Goal: Contribute content

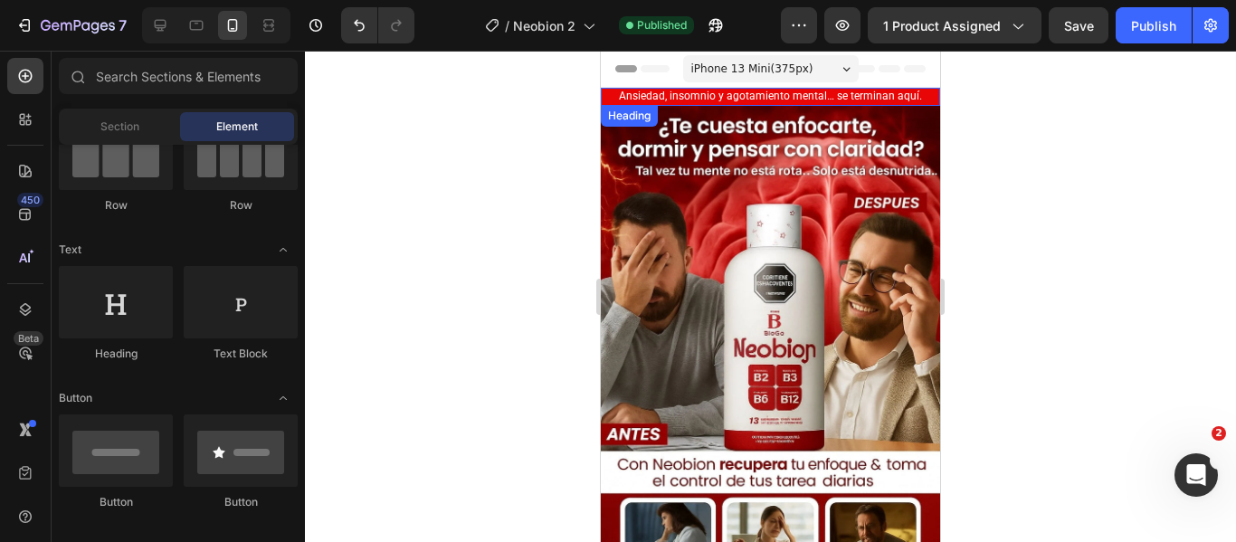
click at [748, 95] on span "Ansiedad, insomnio y agotamiento mental… se terminan aquí." at bounding box center [770, 96] width 303 height 13
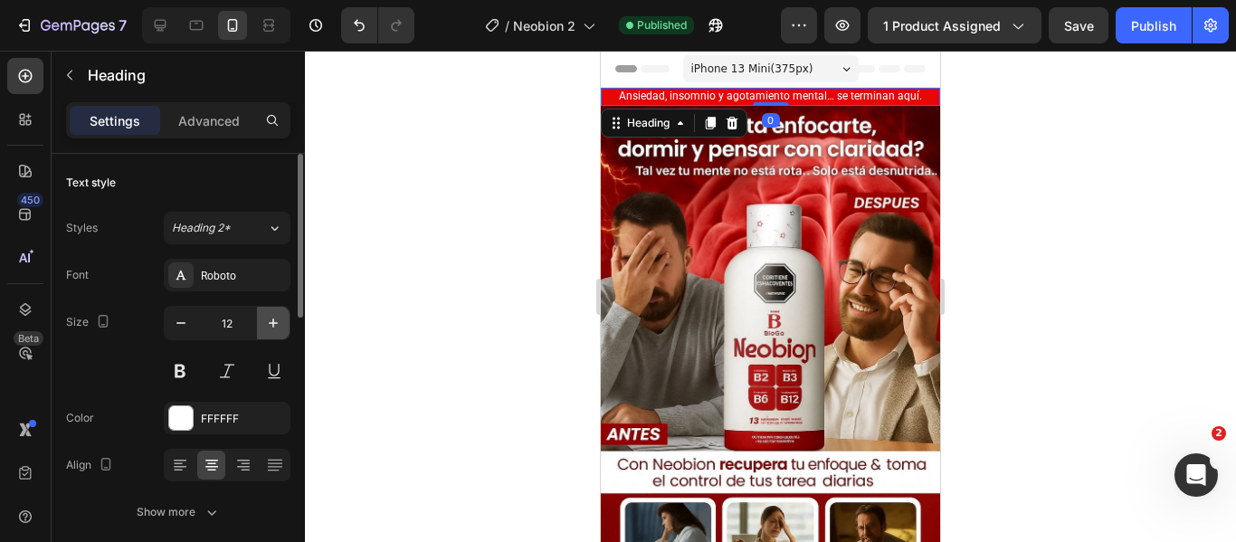
click at [266, 319] on icon "button" at bounding box center [273, 323] width 18 height 18
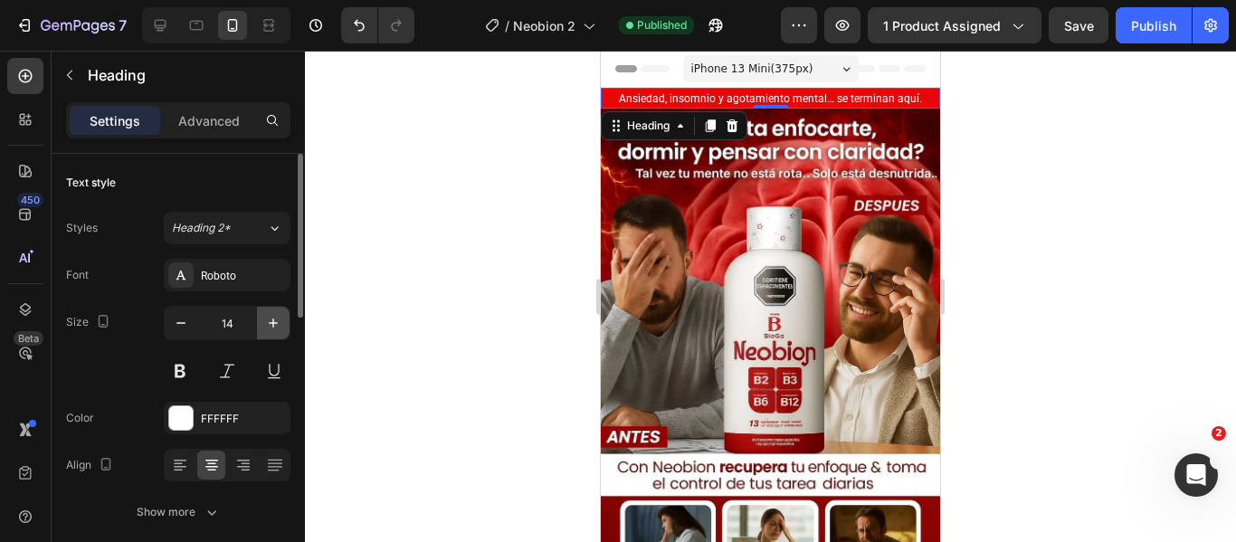
click at [266, 319] on icon "button" at bounding box center [273, 323] width 18 height 18
type input "15"
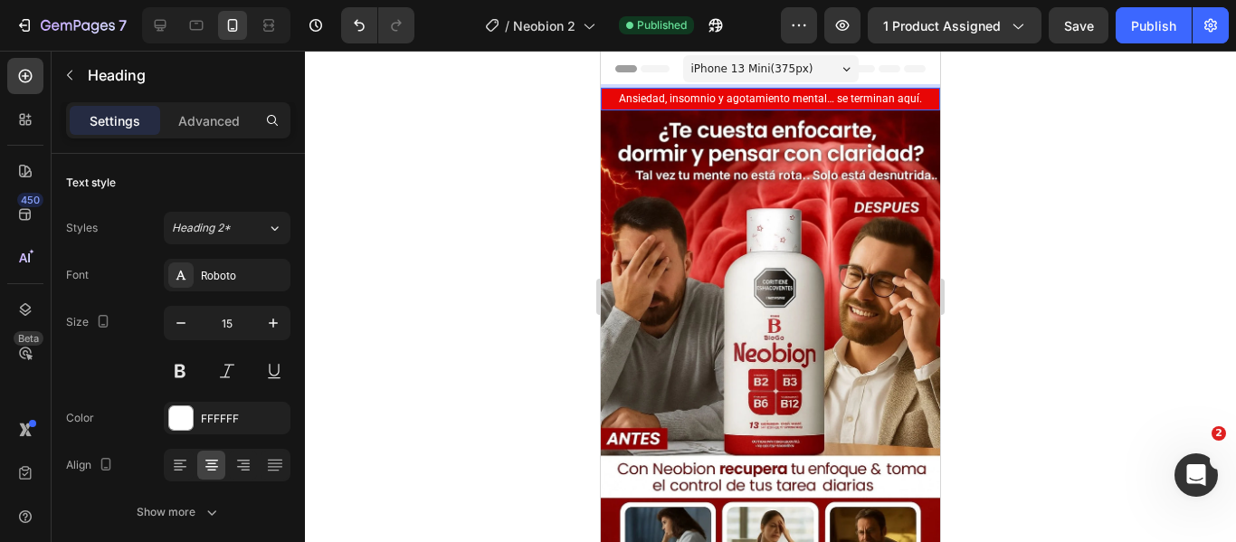
click at [910, 95] on span "Ansiedad, insomnio y agotamiento mental… se terminan aquí." at bounding box center [770, 98] width 303 height 13
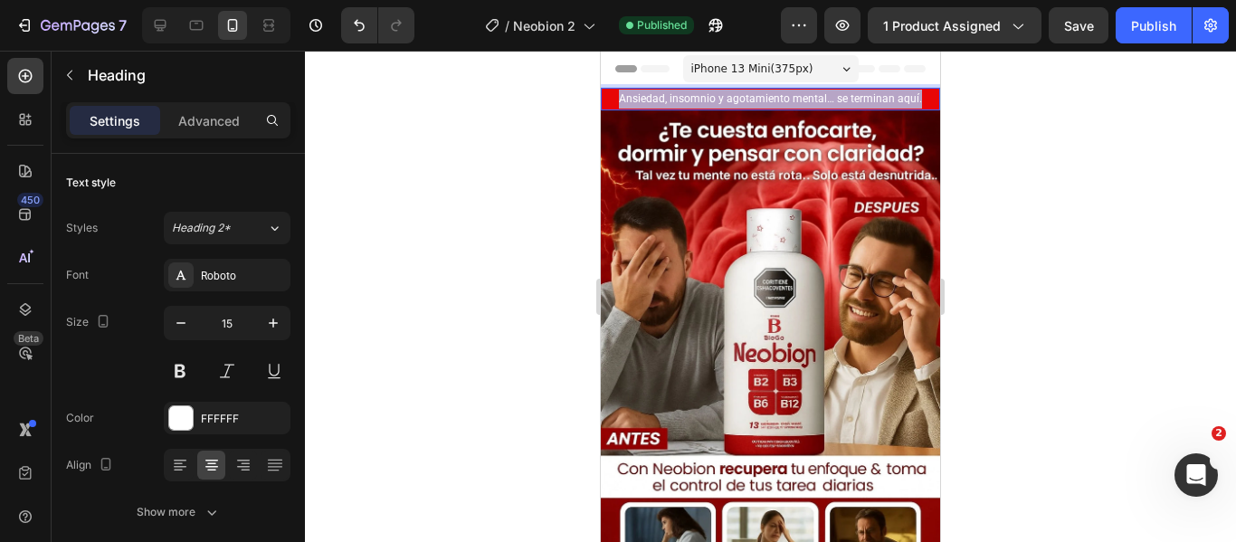
drag, startPoint x: 913, startPoint y: 99, endPoint x: 614, endPoint y: 99, distance: 298.5
click at [614, 99] on p "Ansiedad, insomnio y agotamiento mental… se terminan aquí." at bounding box center [770, 99] width 336 height 19
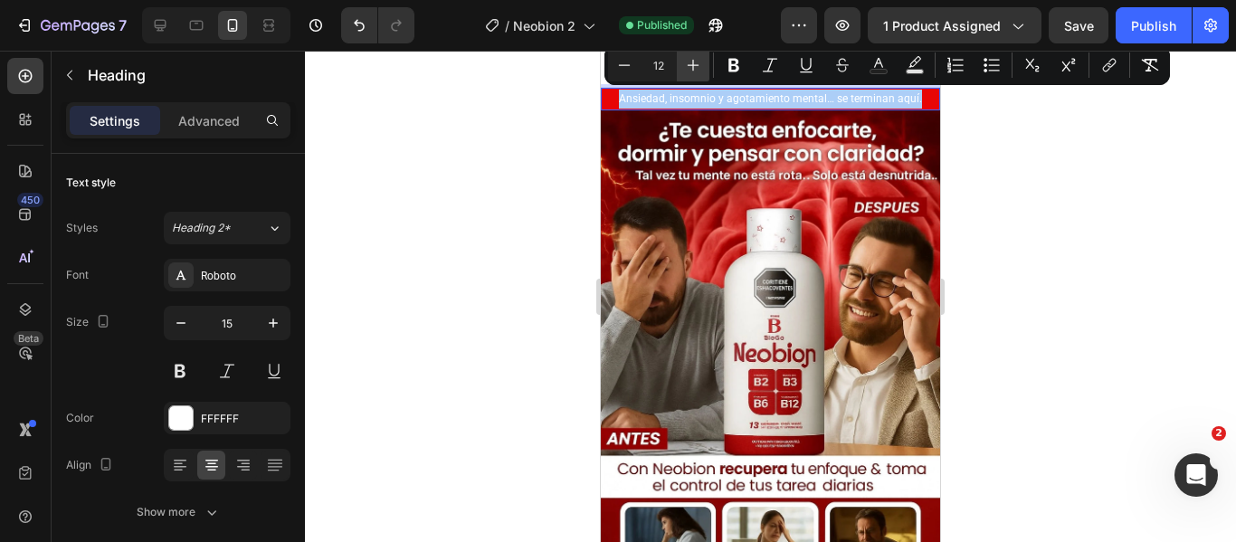
click at [688, 58] on icon "Editor contextual toolbar" at bounding box center [693, 65] width 18 height 18
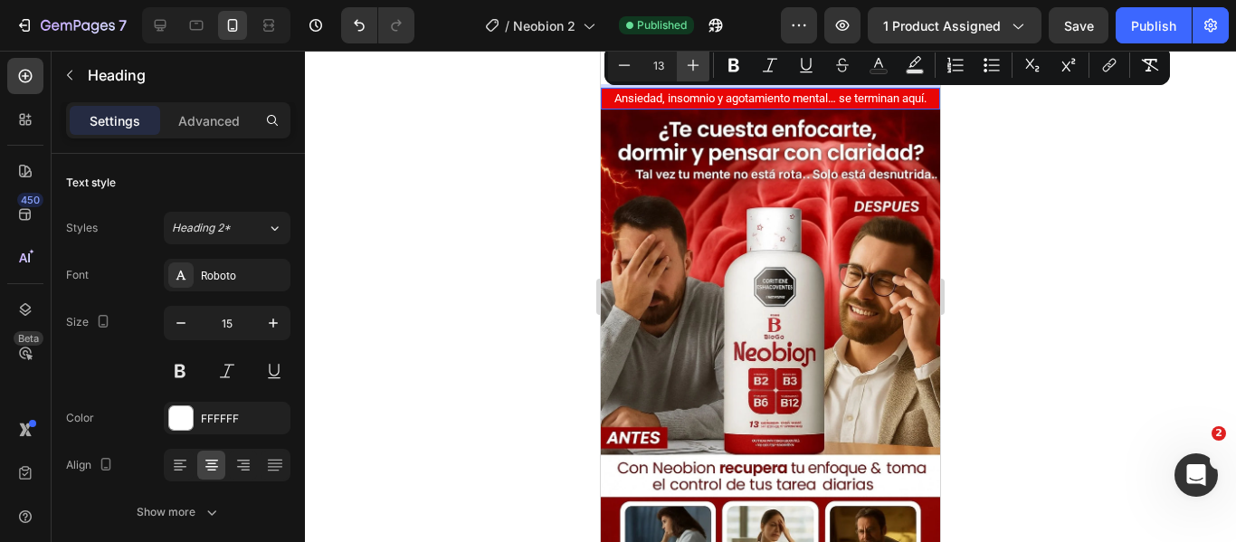
click at [688, 58] on icon "Editor contextual toolbar" at bounding box center [693, 65] width 18 height 18
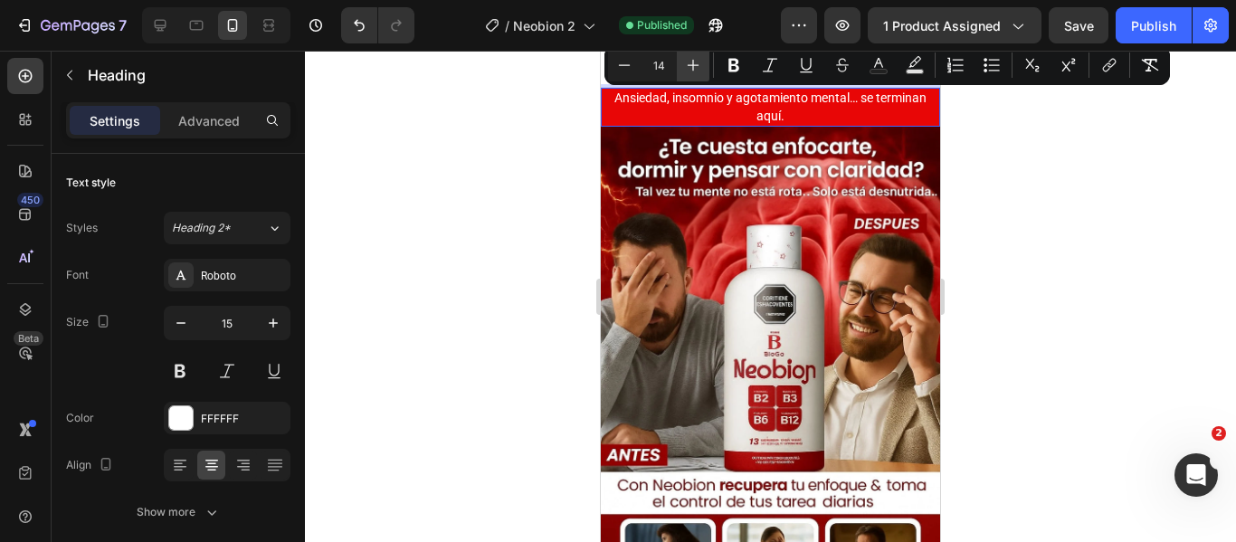
click at [688, 58] on icon "Editor contextual toolbar" at bounding box center [693, 65] width 18 height 18
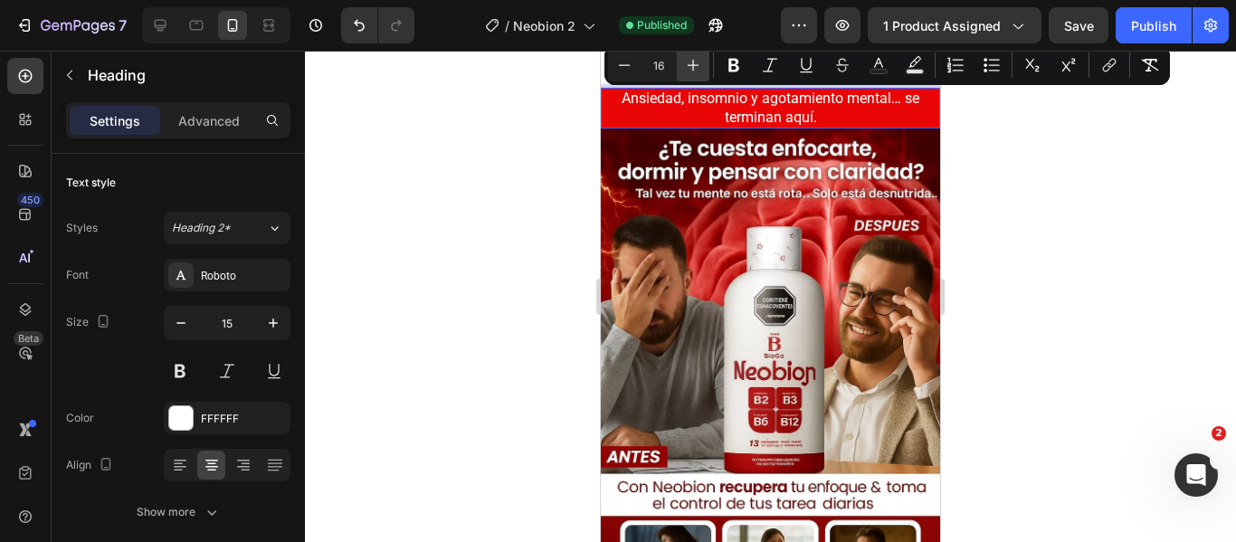
click at [688, 58] on icon "Editor contextual toolbar" at bounding box center [693, 65] width 18 height 18
click at [627, 61] on icon "Editor contextual toolbar" at bounding box center [624, 65] width 18 height 18
type input "16"
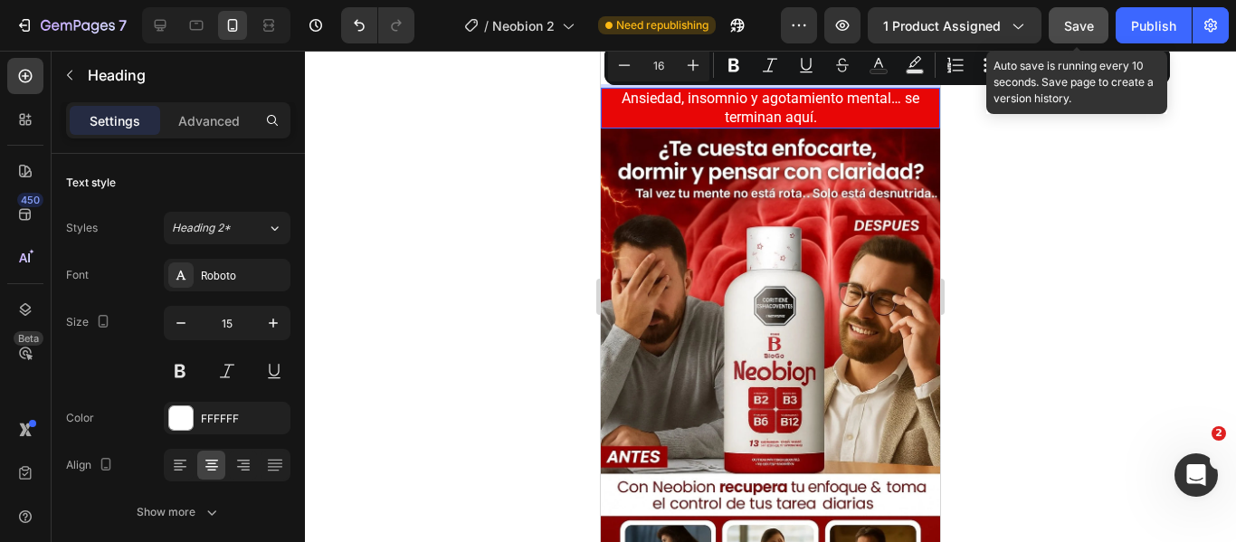
click at [1080, 24] on span "Save" at bounding box center [1079, 25] width 30 height 15
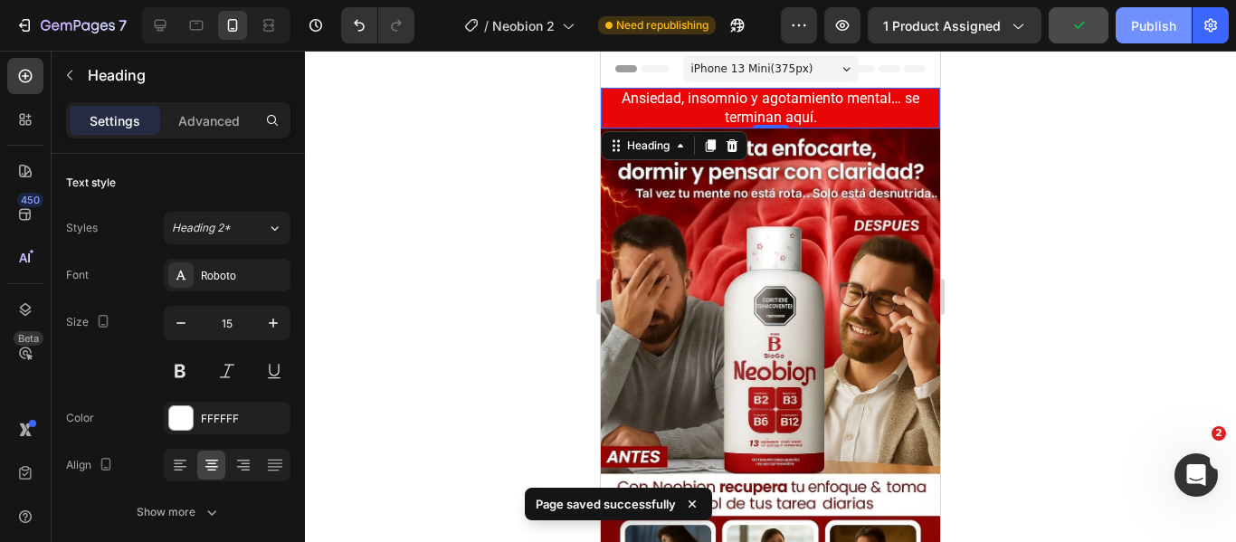
click at [1162, 20] on div "Publish" at bounding box center [1153, 25] width 45 height 19
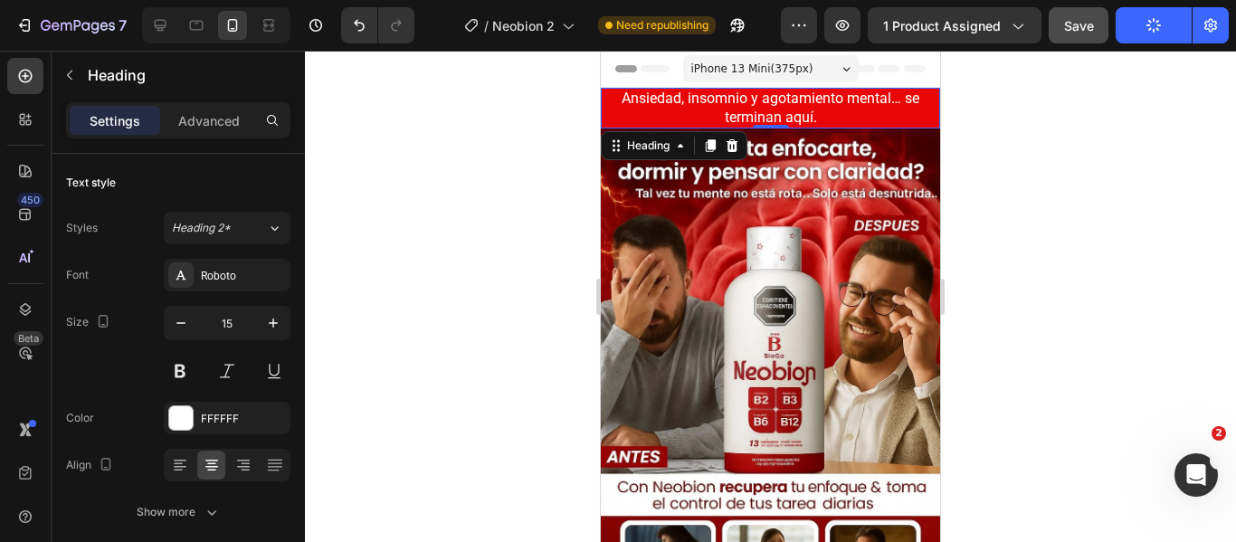
click at [1039, 210] on div at bounding box center [770, 296] width 931 height 491
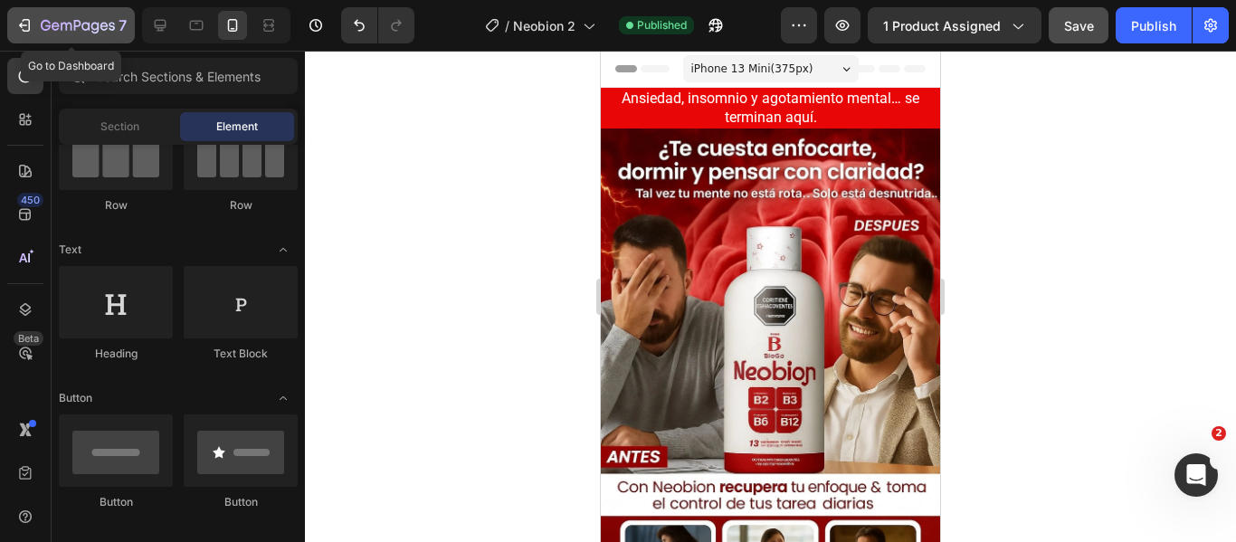
click at [28, 21] on icon "button" at bounding box center [24, 25] width 18 height 18
